Goal: Find specific page/section: Find specific page/section

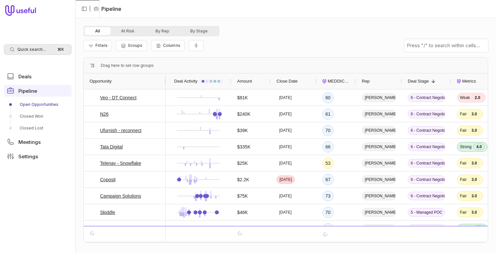
click at [40, 54] on div "Quick search... ⌘ K" at bounding box center [38, 49] width 68 height 10
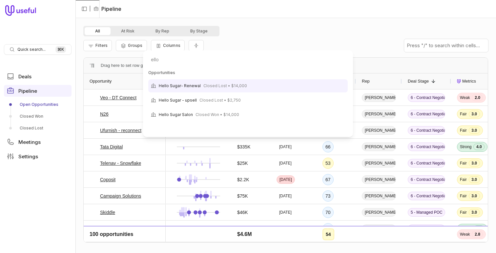
type input "ello"
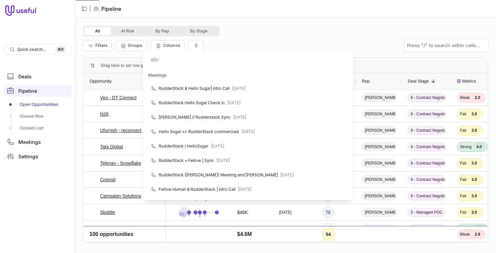
scroll to position [341, 0]
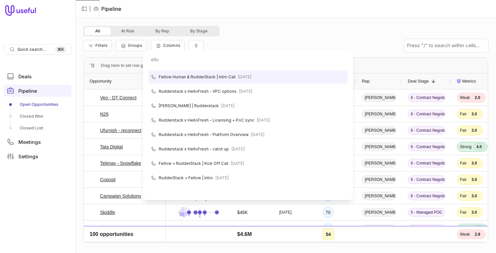
click at [156, 27] on html "Quick search... ⌘ K Deals Pipeline Open Opportunities Closed Won Closed Lost Me…" at bounding box center [248, 126] width 496 height 253
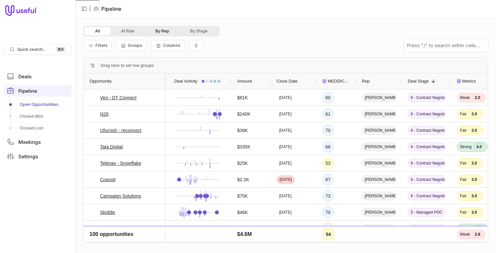
click at [158, 29] on button "By Rep" at bounding box center [162, 31] width 35 height 8
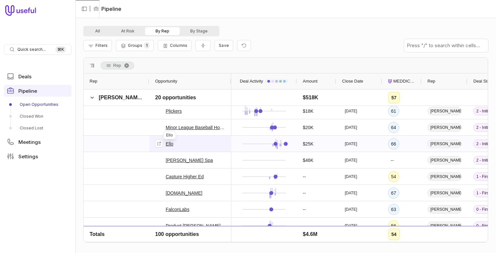
click at [169, 145] on link "Ello" at bounding box center [170, 144] width 8 height 8
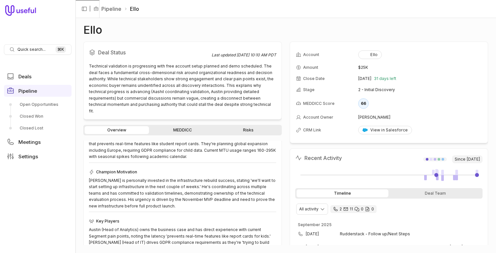
scroll to position [232, 0]
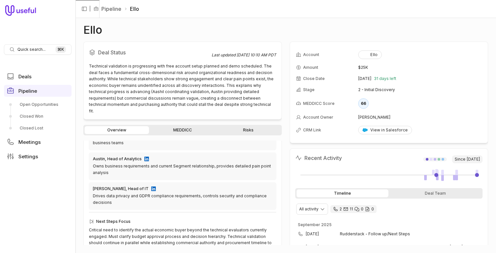
click at [170, 125] on div "Overview MEDDICC Risks" at bounding box center [182, 130] width 198 height 10
click at [173, 126] on link "MEDDICC" at bounding box center [182, 130] width 64 height 8
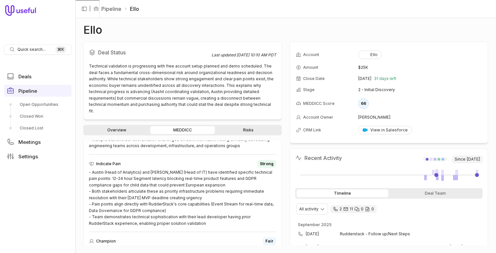
scroll to position [480, 0]
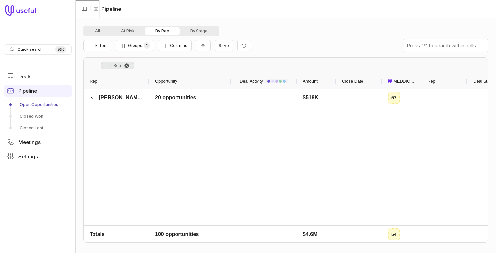
scroll to position [921, 0]
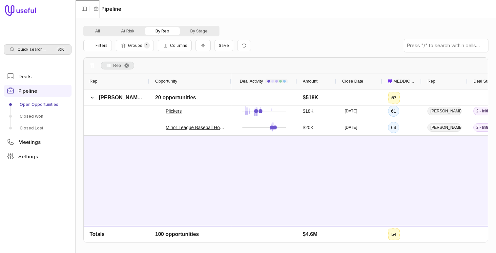
click at [30, 47] on span "Quick search..." at bounding box center [31, 49] width 28 height 5
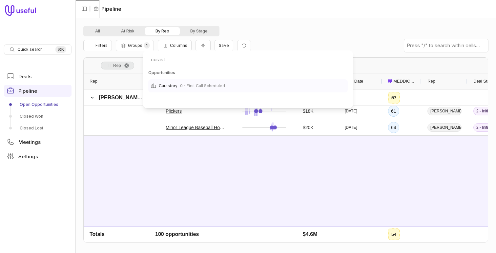
type input "curast"
click at [173, 86] on span "Curastory" at bounding box center [168, 86] width 19 height 8
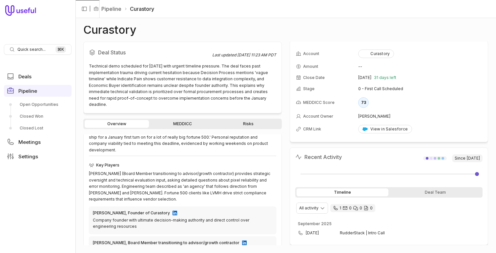
scroll to position [183, 0]
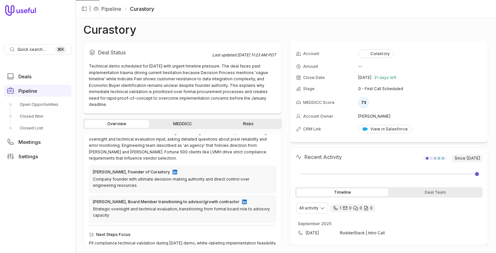
click at [191, 120] on link "MEDDICC" at bounding box center [182, 124] width 64 height 8
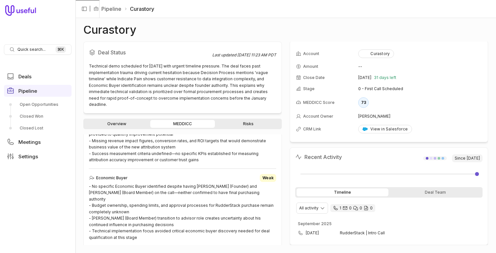
scroll to position [112, 0]
